Goal: Task Accomplishment & Management: Use online tool/utility

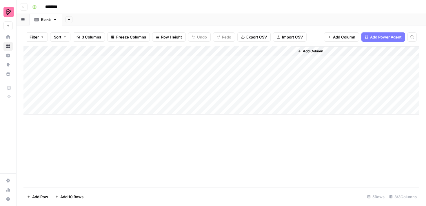
drag, startPoint x: 240, startPoint y: 51, endPoint x: 167, endPoint y: 49, distance: 72.5
click at [167, 49] on div "Add Column" at bounding box center [221, 80] width 396 height 68
click at [91, 58] on div "Add Column" at bounding box center [221, 80] width 396 height 68
click at [91, 59] on div "Add Column" at bounding box center [221, 80] width 396 height 68
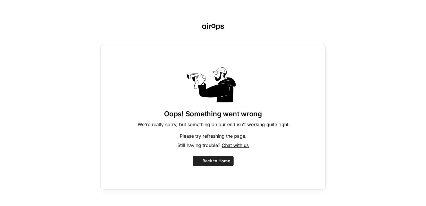
click at [149, 60] on div "Oops! Something went wrong We're really sorry, but something on our end isn't w…" at bounding box center [213, 117] width 226 height 146
click at [213, 160] on span "Back to Home" at bounding box center [217, 161] width 28 height 6
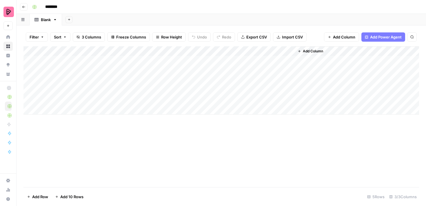
click at [150, 61] on div "Add Column" at bounding box center [221, 80] width 396 height 68
click at [186, 59] on div "Add Column" at bounding box center [221, 80] width 396 height 68
click at [237, 57] on div "Add Column" at bounding box center [221, 80] width 396 height 68
click at [321, 59] on div "Add Column" at bounding box center [356, 80] width 125 height 68
click at [306, 49] on span "Add Column" at bounding box center [313, 51] width 20 height 5
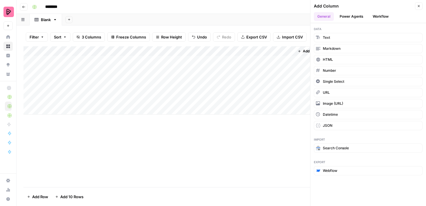
click at [380, 17] on button "Workflow" at bounding box center [380, 16] width 23 height 9
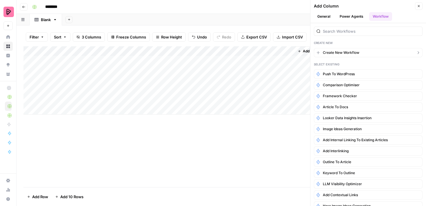
click at [345, 54] on span "Create New Workflow" at bounding box center [341, 52] width 37 height 5
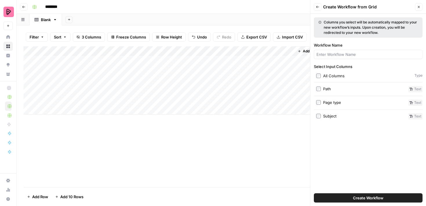
click at [323, 77] on label "All Columns" at bounding box center [364, 76] width 96 height 6
click at [361, 197] on span "Create Workflow" at bounding box center [368, 198] width 30 height 6
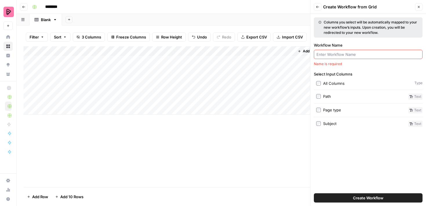
click at [337, 58] on div at bounding box center [368, 54] width 109 height 9
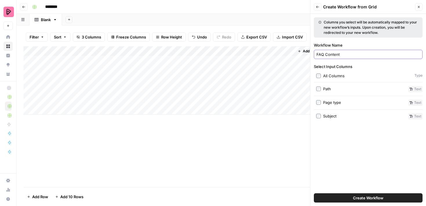
type input "FAQ Content"
click at [355, 197] on span "Create Workflow" at bounding box center [368, 198] width 30 height 6
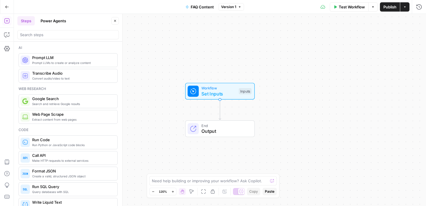
click at [72, 117] on span "Web Page Scrape" at bounding box center [72, 115] width 81 height 6
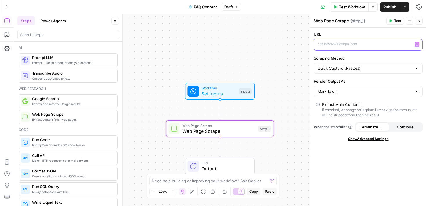
click at [325, 48] on div at bounding box center [363, 44] width 99 height 11
paste div
click at [417, 45] on icon "button" at bounding box center [417, 44] width 3 height 3
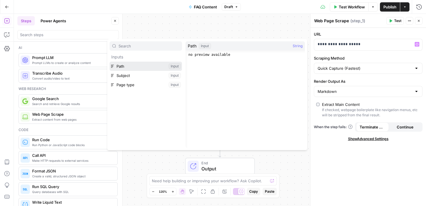
click at [127, 64] on button "Select variable Path" at bounding box center [146, 66] width 72 height 9
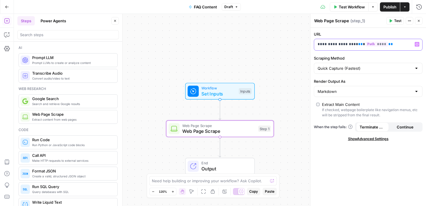
click at [356, 43] on p "**********" at bounding box center [364, 44] width 92 height 6
click at [365, 57] on label "Scraping Method" at bounding box center [368, 58] width 109 height 6
click at [365, 66] on input "Quick Capture (Fastest)" at bounding box center [365, 69] width 94 height 6
type input "Quick Capture (Fastest)"
click at [384, 56] on label "Scraping Method" at bounding box center [368, 58] width 109 height 6
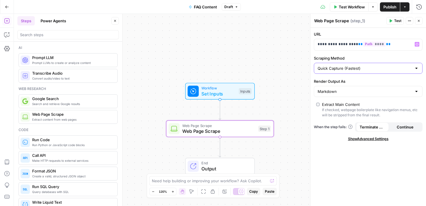
click at [384, 66] on input "Quick Capture (Fastest)" at bounding box center [365, 69] width 94 height 6
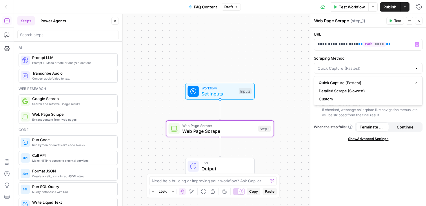
type input "Quick Capture (Fastest)"
click at [329, 163] on div "**********" at bounding box center [368, 117] width 116 height 179
click at [348, 70] on input "Scraping Method" at bounding box center [365, 69] width 94 height 6
click at [348, 84] on span "Quick Capture (Fastest)" at bounding box center [364, 83] width 91 height 6
type input "Quick Capture (Fastest)"
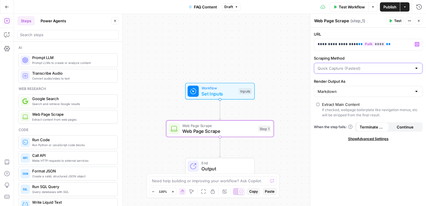
click at [348, 69] on input "Scraping Method" at bounding box center [365, 69] width 94 height 6
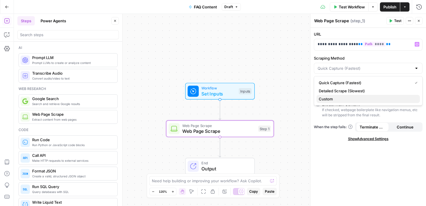
click at [347, 98] on span "Custom" at bounding box center [367, 99] width 97 height 6
type input "Custom"
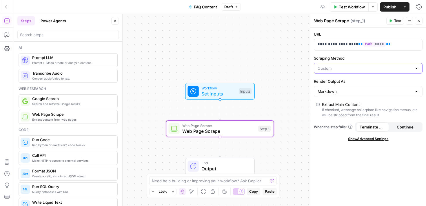
click at [351, 69] on input "Scraping Method" at bounding box center [365, 69] width 94 height 6
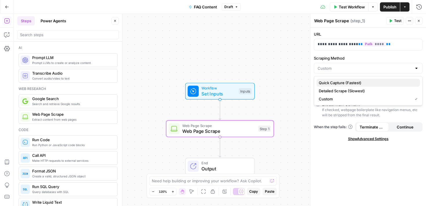
click at [351, 81] on span "Quick Capture (Fastest)" at bounding box center [367, 83] width 97 height 6
type input "Quick Capture (Fastest)"
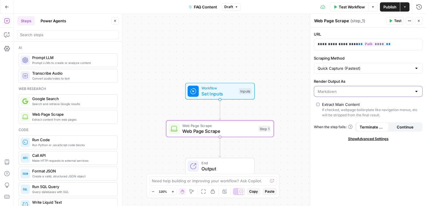
click at [347, 90] on input "Render Output As" at bounding box center [365, 92] width 94 height 6
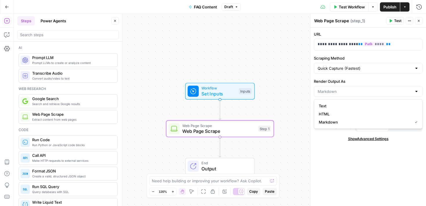
type input "Markdown"
click at [334, 162] on div "**********" at bounding box center [368, 117] width 116 height 179
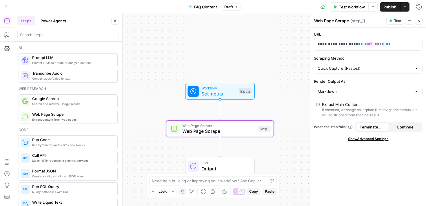
click at [398, 21] on span "Test" at bounding box center [397, 20] width 7 height 5
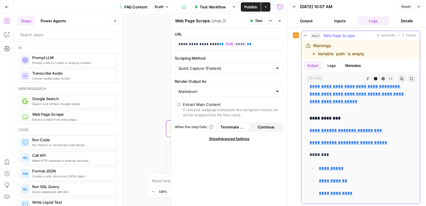
scroll to position [5743, 0]
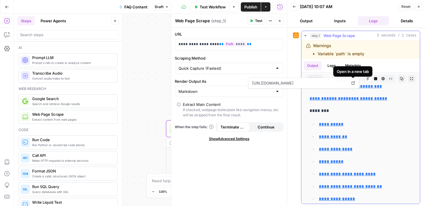
click at [356, 66] on div "Open in a new tab" at bounding box center [352, 71] width 39 height 10
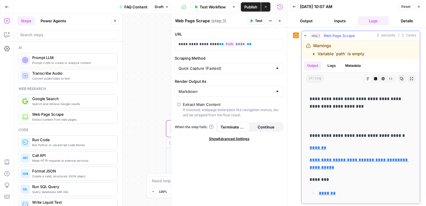
scroll to position [0, 0]
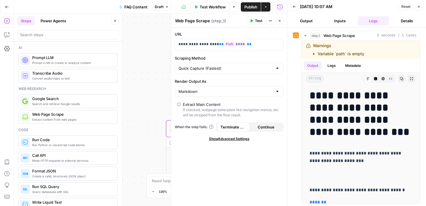
click at [295, 3] on button "Back" at bounding box center [295, 7] width 8 height 8
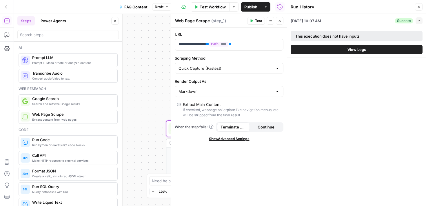
click at [260, 21] on span "Test" at bounding box center [258, 20] width 7 height 5
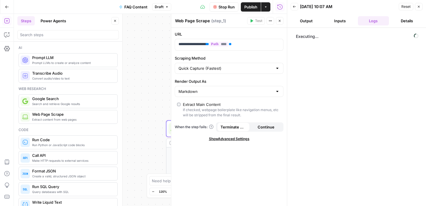
click at [233, 5] on span "Stop Run" at bounding box center [227, 7] width 16 height 6
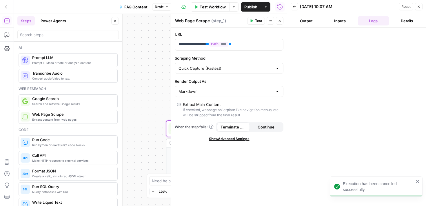
click at [418, 183] on icon "close" at bounding box center [418, 181] width 4 height 5
click at [418, 3] on button "Close" at bounding box center [419, 7] width 8 height 8
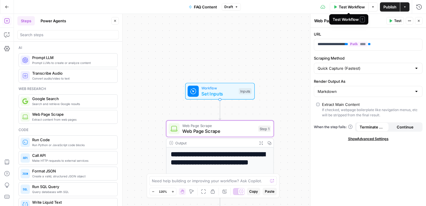
click at [354, 7] on span "Test Workflow" at bounding box center [352, 7] width 26 height 6
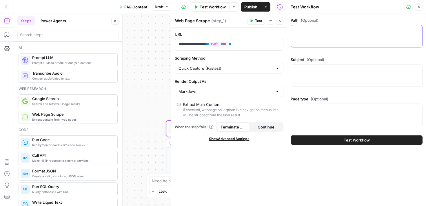
click at [335, 28] on textarea "Path (Optional)" at bounding box center [356, 31] width 124 height 6
paste textarea "/en/online/english-tutors"
type textarea "/en/online/english-tutors"
click at [353, 144] on button "Test Workflow" at bounding box center [357, 140] width 132 height 9
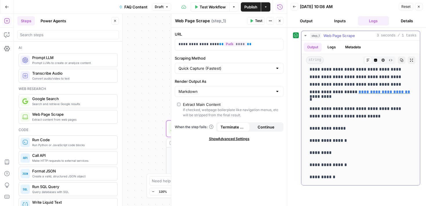
scroll to position [1965, 0]
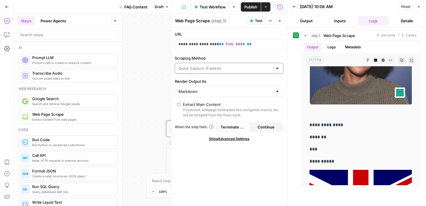
click at [248, 68] on input "Scraping Method" at bounding box center [226, 69] width 94 height 6
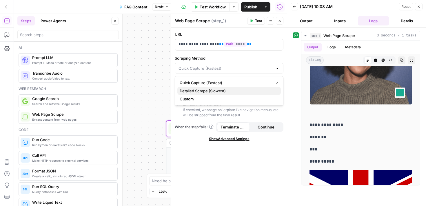
click at [243, 88] on span "Detailed Scrape (Slowest)" at bounding box center [228, 91] width 97 height 6
type input "Detailed Scrape (Slowest)"
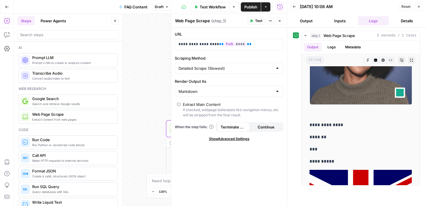
click at [419, 8] on button "Close" at bounding box center [419, 7] width 8 height 8
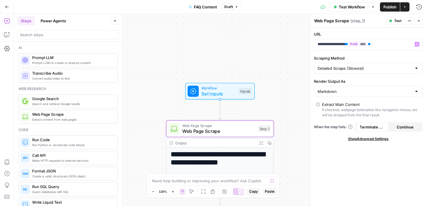
click at [392, 23] on button "Test" at bounding box center [395, 21] width 18 height 8
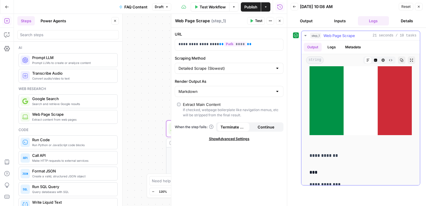
scroll to position [3081, 0]
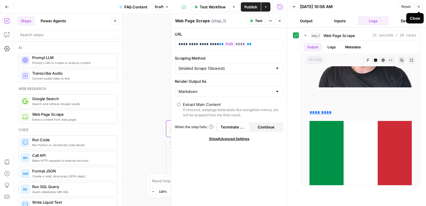
click at [420, 6] on icon "button" at bounding box center [418, 6] width 3 height 3
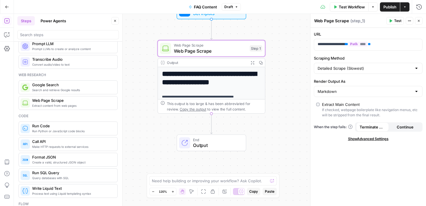
scroll to position [0, 0]
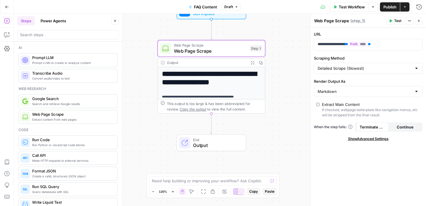
click at [62, 64] on span "Prompt LLMs to create or analyze content" at bounding box center [72, 63] width 81 height 5
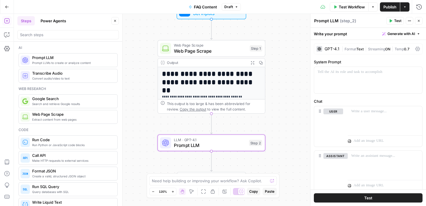
click at [326, 21] on textarea "Prompt LLM" at bounding box center [326, 21] width 24 height 6
type textarea "Summarize tutor bio data"
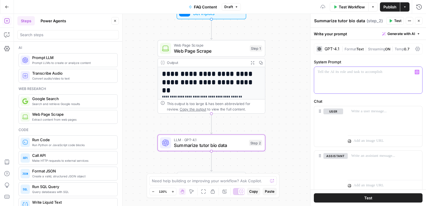
click at [337, 77] on div at bounding box center [368, 80] width 108 height 27
click at [363, 119] on div at bounding box center [385, 119] width 74 height 27
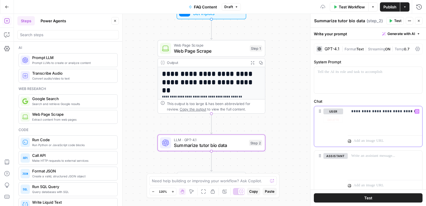
click at [418, 111] on icon "button" at bounding box center [417, 111] width 3 height 3
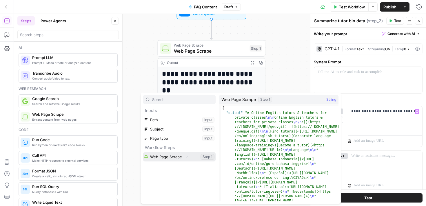
click at [170, 157] on button "Select variable Web Page Scrape" at bounding box center [179, 156] width 72 height 9
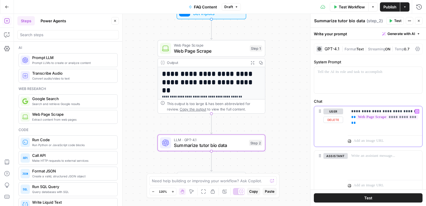
click at [410, 108] on div "**********" at bounding box center [385, 119] width 74 height 27
click at [410, 112] on p "**********" at bounding box center [385, 117] width 68 height 17
click at [394, 128] on p "**********" at bounding box center [385, 120] width 68 height 23
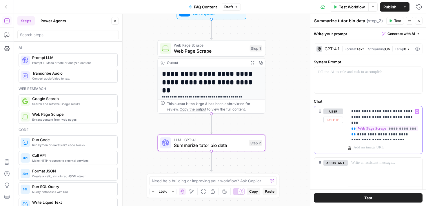
click at [366, 134] on p "**********" at bounding box center [385, 123] width 68 height 29
click at [383, 135] on p "**********" at bounding box center [385, 123] width 68 height 29
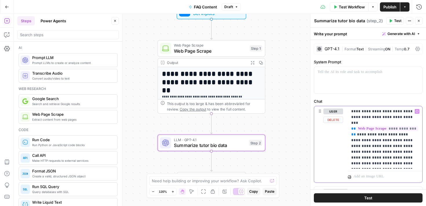
click at [418, 112] on icon "button" at bounding box center [417, 111] width 3 height 3
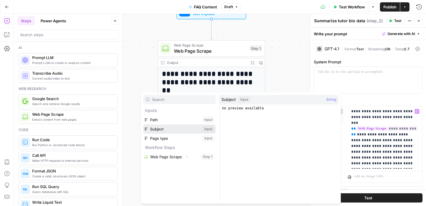
click at [169, 131] on button "Select variable Subject" at bounding box center [179, 129] width 72 height 9
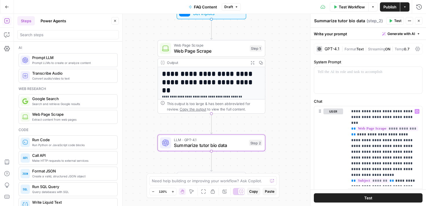
click at [363, 197] on button "Test" at bounding box center [368, 198] width 109 height 9
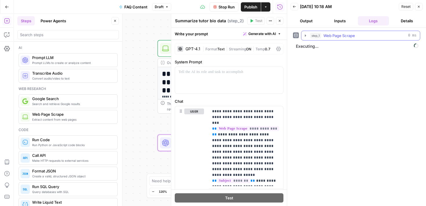
click at [304, 37] on icon "button" at bounding box center [305, 35] width 5 height 5
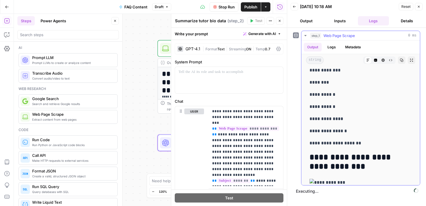
scroll to position [1371, 0]
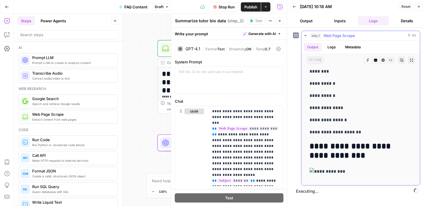
click at [306, 36] on icon "button" at bounding box center [305, 35] width 5 height 5
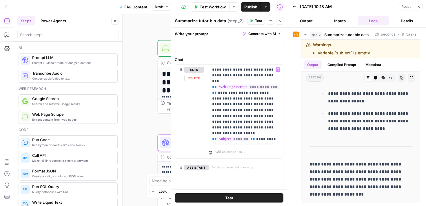
scroll to position [46, 0]
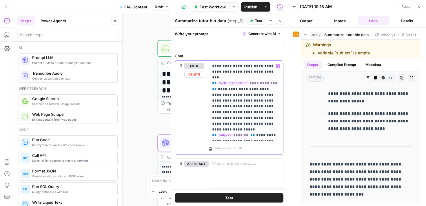
click at [260, 135] on p "**********" at bounding box center [246, 100] width 68 height 75
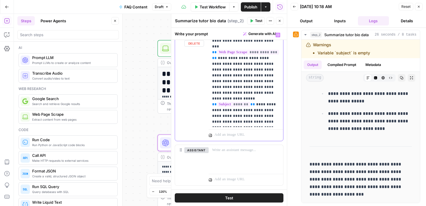
scroll to position [77, 0]
click at [419, 6] on icon "button" at bounding box center [418, 6] width 3 height 3
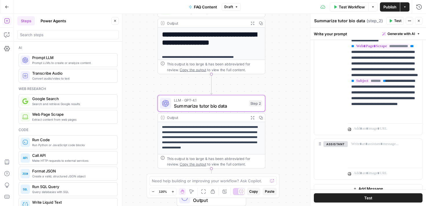
click at [72, 60] on span "Prompt LLM" at bounding box center [72, 58] width 81 height 6
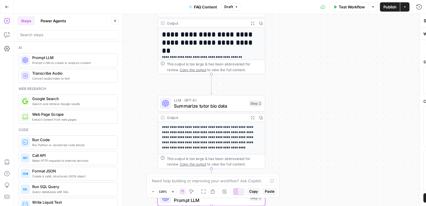
type textarea "Prompt LLM"
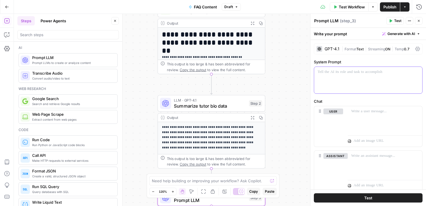
click at [340, 80] on div at bounding box center [368, 80] width 108 height 27
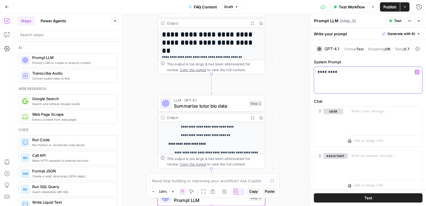
scroll to position [127, 0]
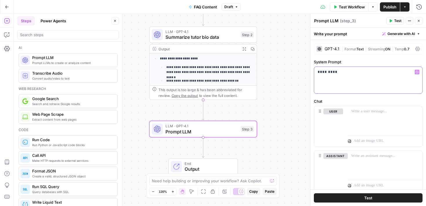
click at [338, 74] on p "*********" at bounding box center [368, 72] width 101 height 6
click at [212, 39] on span "Summarize tutor bio data" at bounding box center [202, 37] width 72 height 7
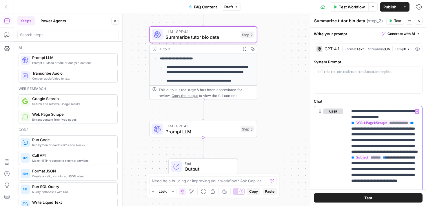
scroll to position [21, 0]
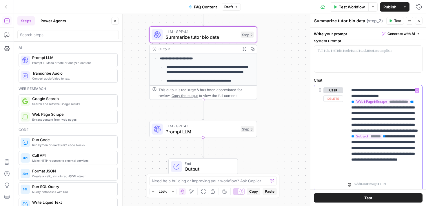
drag, startPoint x: 348, startPoint y: 109, endPoint x: 409, endPoint y: 170, distance: 85.9
click at [409, 170] on div "**********" at bounding box center [385, 131] width 74 height 92
copy p "**********"
click at [219, 132] on span "Prompt LLM" at bounding box center [202, 131] width 72 height 7
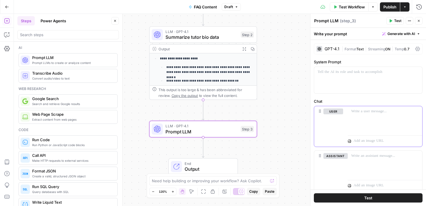
click at [360, 126] on div at bounding box center [385, 119] width 74 height 27
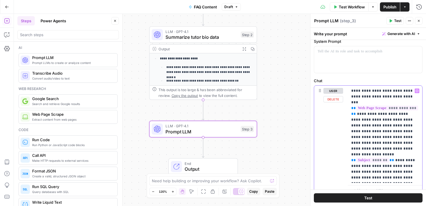
scroll to position [25, 0]
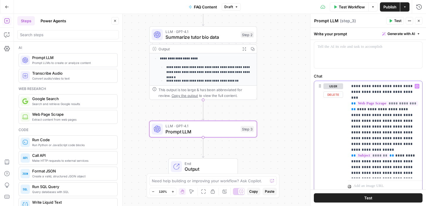
drag, startPoint x: 388, startPoint y: 91, endPoint x: 345, endPoint y: 91, distance: 43.8
click at [344, 91] on div "**********" at bounding box center [368, 136] width 108 height 111
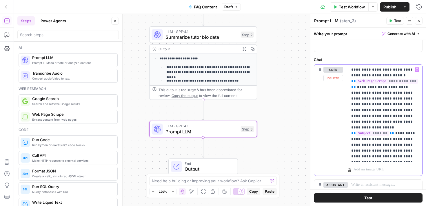
scroll to position [46, 0]
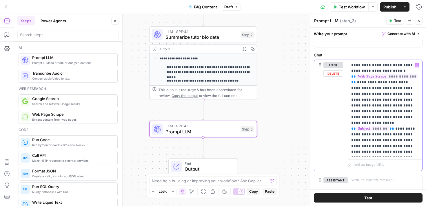
drag, startPoint x: 356, startPoint y: 81, endPoint x: 419, endPoint y: 155, distance: 96.7
click at [419, 155] on div "**********" at bounding box center [385, 108] width 74 height 97
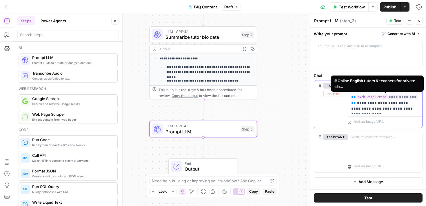
scroll to position [32, 0]
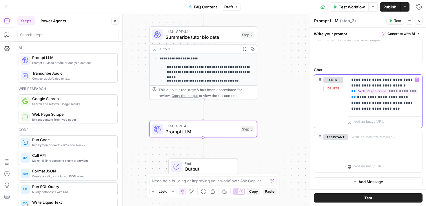
click at [374, 103] on p "**********" at bounding box center [385, 94] width 68 height 35
click at [416, 80] on icon "button" at bounding box center [417, 80] width 3 height 3
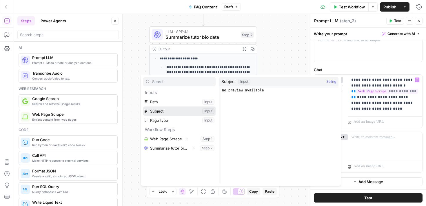
click at [160, 109] on button "Select variable Subject" at bounding box center [179, 111] width 72 height 9
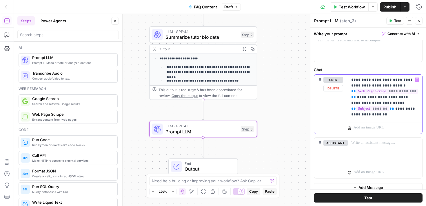
click at [378, 115] on p "**********" at bounding box center [385, 97] width 68 height 41
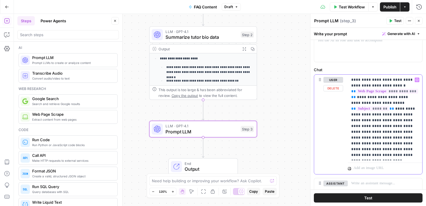
click at [419, 79] on button "Variables Menu" at bounding box center [417, 80] width 5 height 5
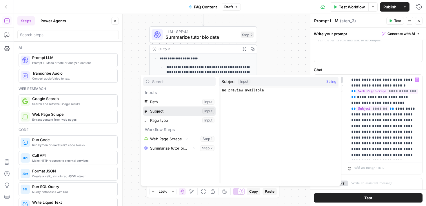
click at [174, 112] on button "Select variable Subject" at bounding box center [179, 111] width 72 height 9
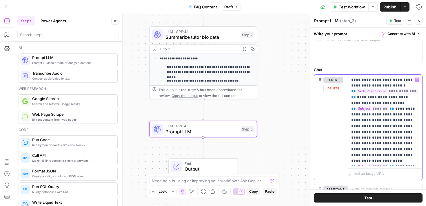
click at [419, 161] on div "**********" at bounding box center [385, 121] width 74 height 92
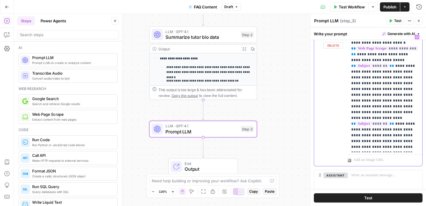
scroll to position [76, 0]
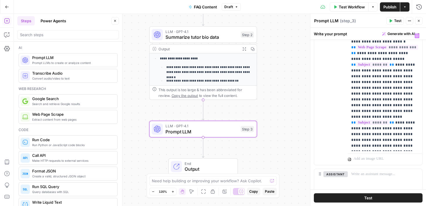
click at [367, 199] on span "Test" at bounding box center [368, 198] width 8 height 6
